Goal: Information Seeking & Learning: Learn about a topic

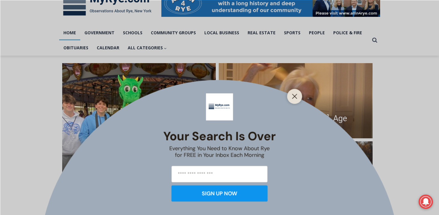
scroll to position [113, 0]
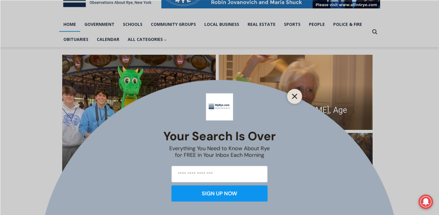
click at [295, 95] on line "Close" at bounding box center [294, 96] width 4 height 4
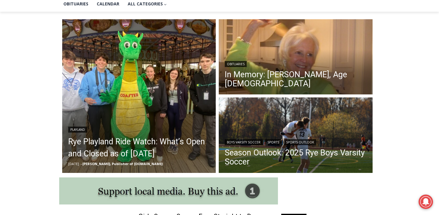
scroll to position [149, 0]
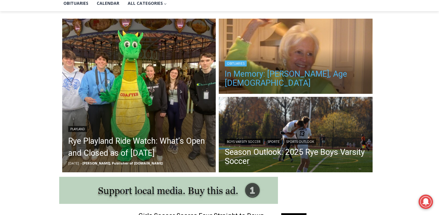
click at [309, 71] on link "In Memory: [PERSON_NAME], Age [DEMOGRAPHIC_DATA]" at bounding box center [296, 78] width 142 height 18
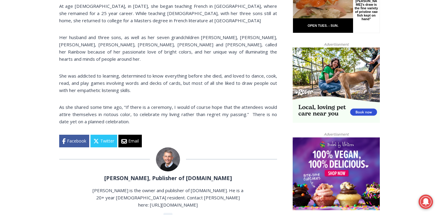
scroll to position [449, 0]
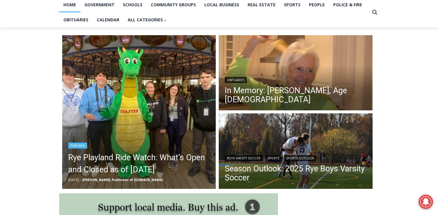
scroll to position [133, 0]
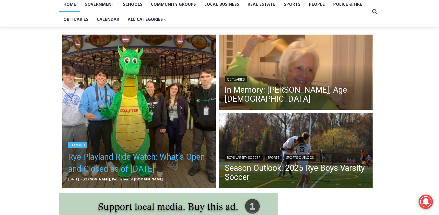
click at [138, 151] on link "Rye Playland Ride Watch: What’s Open and Closed as of [DATE]" at bounding box center [139, 163] width 142 height 24
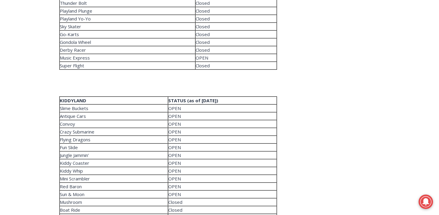
scroll to position [1154, 0]
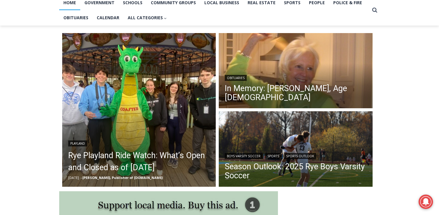
scroll to position [136, 0]
